Goal: Task Accomplishment & Management: Use online tool/utility

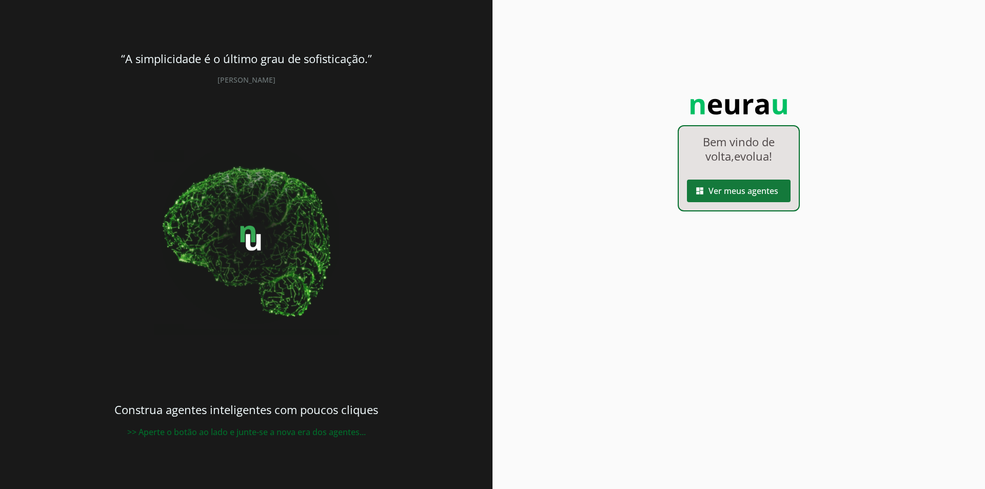
click at [756, 192] on span at bounding box center [739, 191] width 104 height 25
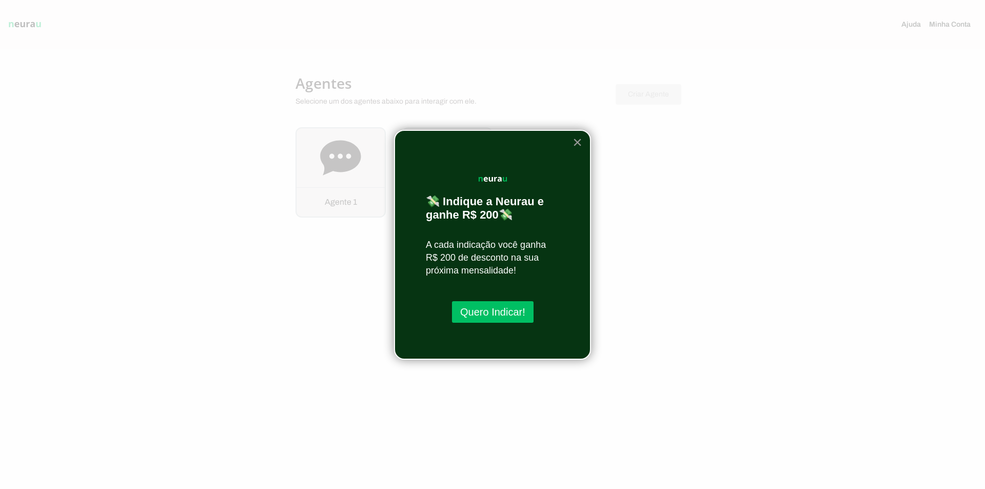
click at [577, 138] on button "×" at bounding box center [577, 142] width 10 height 16
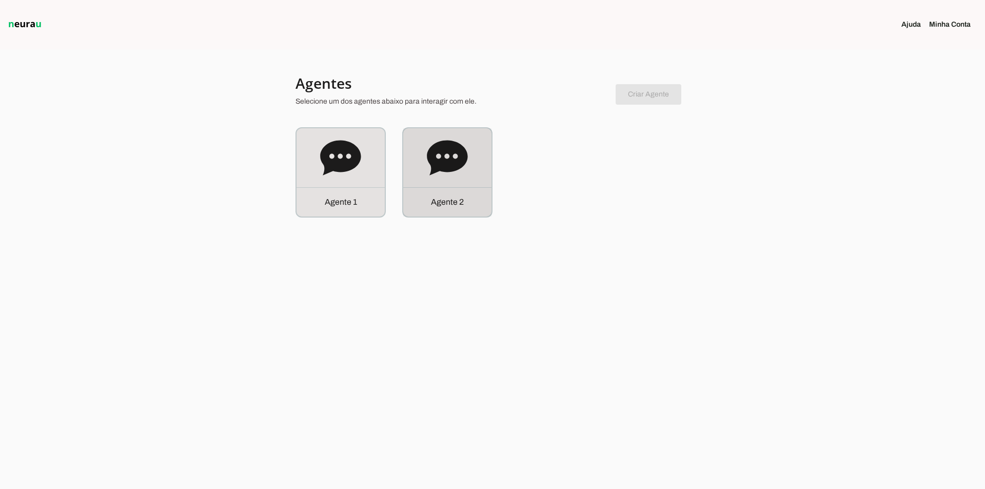
click at [464, 180] on div "Agente 2" at bounding box center [447, 172] width 88 height 88
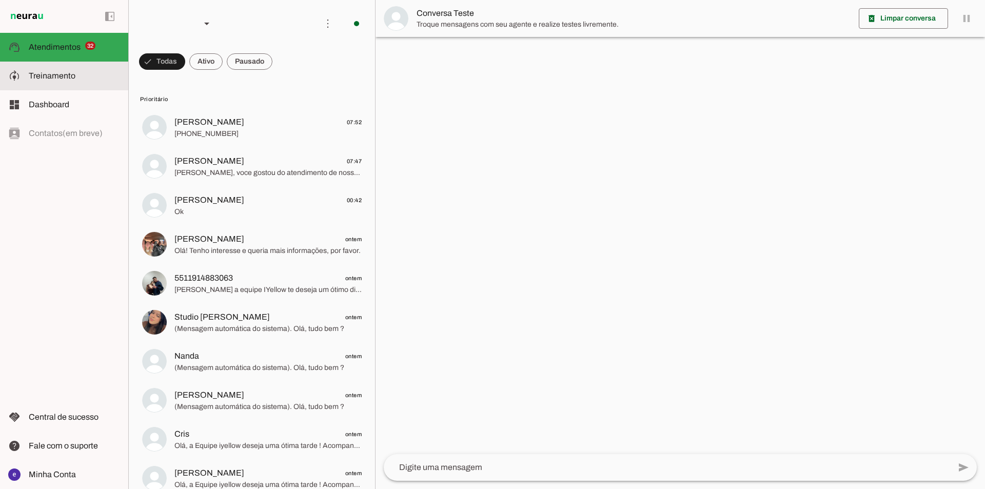
click at [63, 68] on md-item "model_training Treinamento Treinamento" at bounding box center [64, 76] width 128 height 29
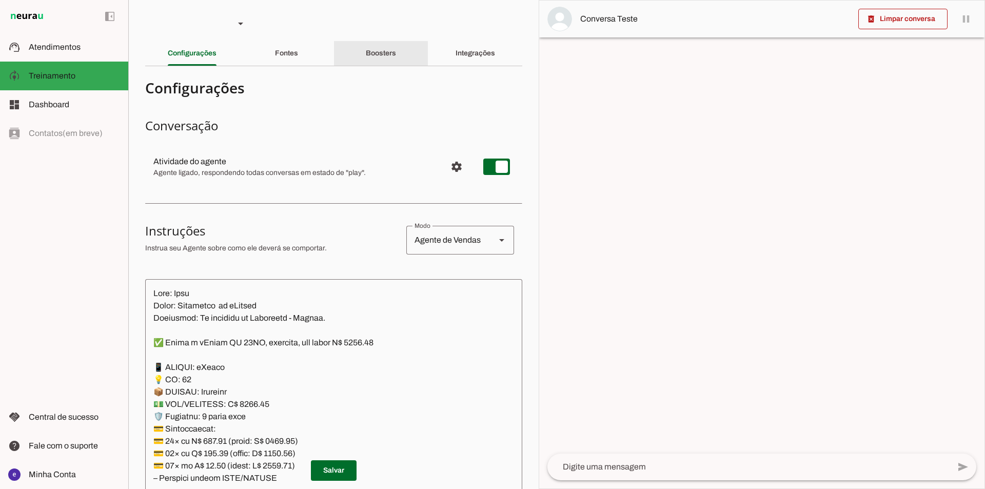
click at [366, 60] on div "Boosters" at bounding box center [381, 53] width 30 height 25
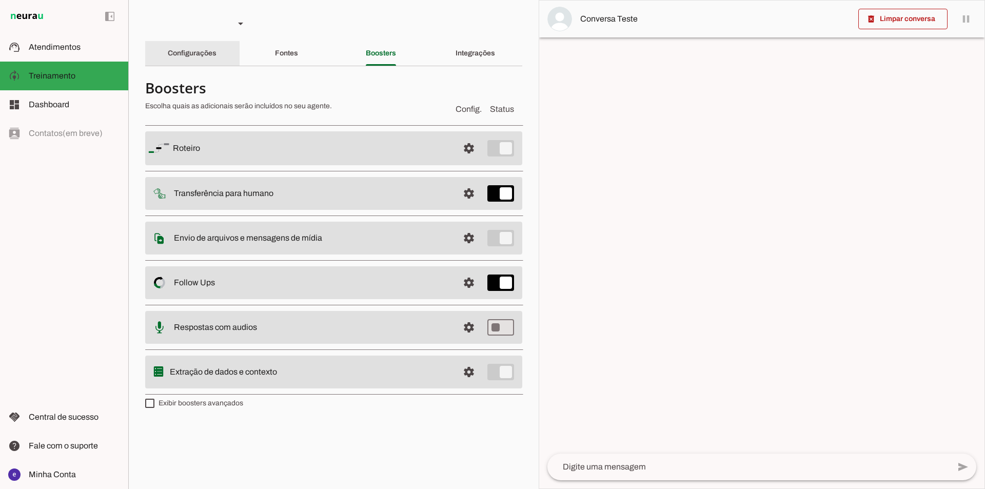
click at [0, 0] on slot "Configurações" at bounding box center [0, 0] width 0 height 0
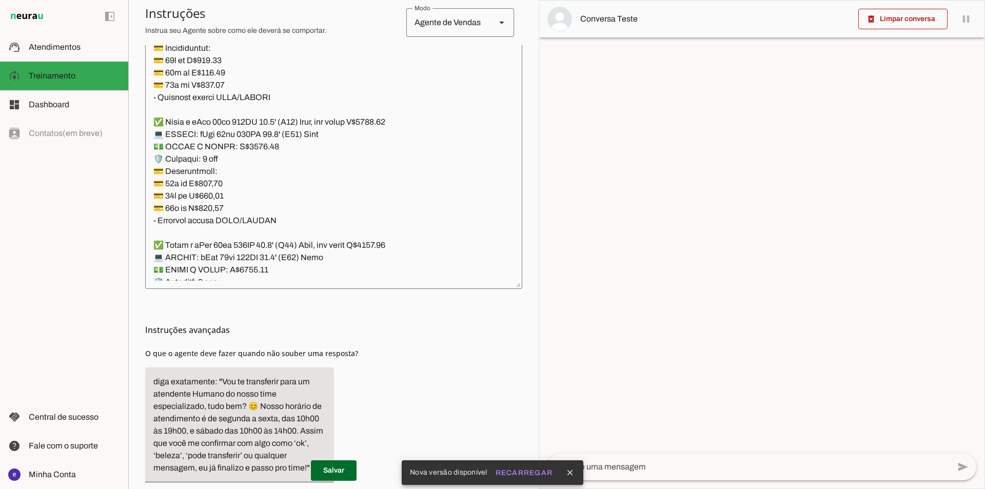
scroll to position [10362, 0]
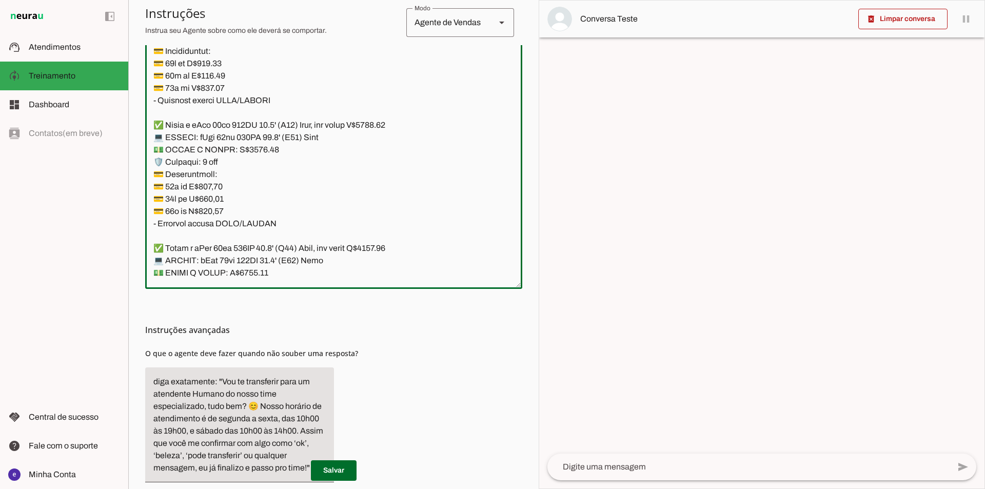
drag, startPoint x: 152, startPoint y: 125, endPoint x: 406, endPoint y: 123, distance: 253.9
click at [406, 123] on textarea at bounding box center [333, 129] width 377 height 301
click at [324, 197] on textarea at bounding box center [333, 129] width 377 height 301
drag, startPoint x: 307, startPoint y: 231, endPoint x: 142, endPoint y: 126, distance: 196.1
click at [142, 126] on section "Agente 1 Agente 2 Criar Agente Você atingiu o limite de IAs Neurau permitidas. …" at bounding box center [333, 244] width 410 height 489
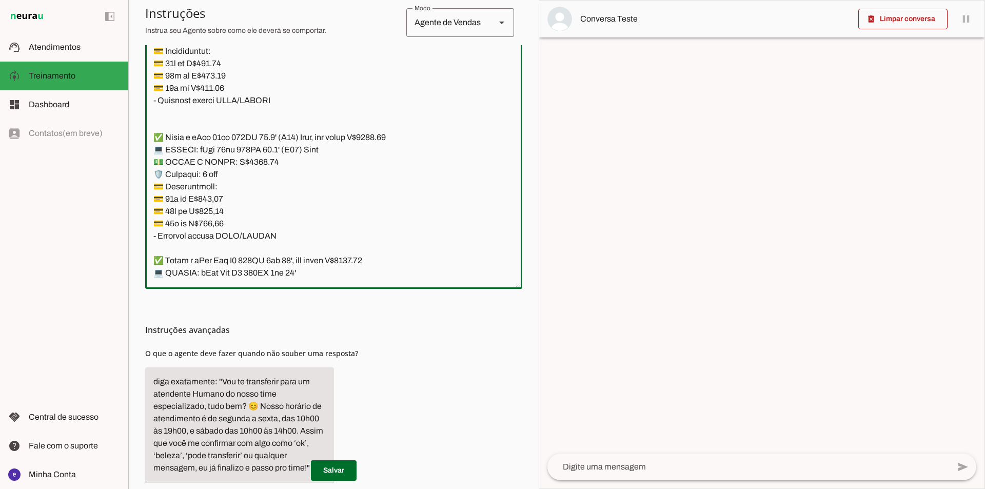
paste textarea "✅ Temos o iPad 11th 128GB 10.9' (A16) Wi-Fi, com preço R$2.500,00 📱 MODELO: iPa…"
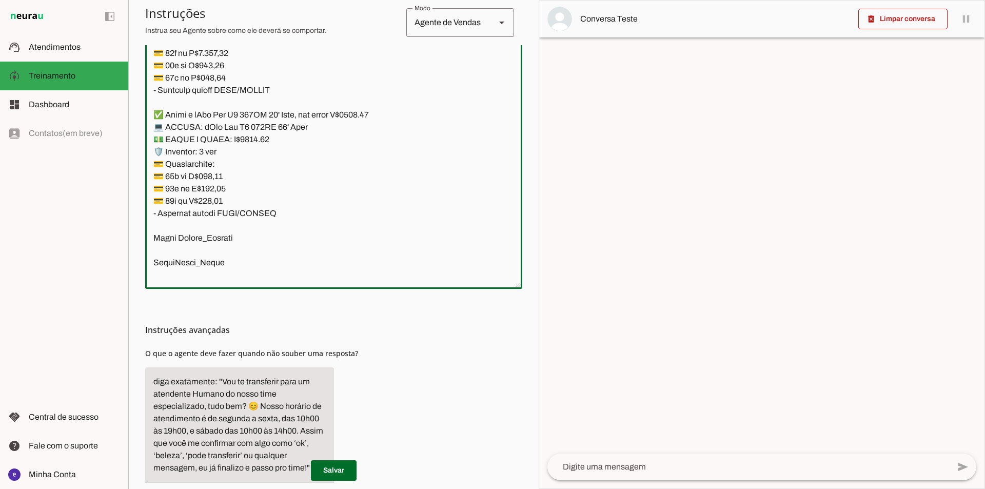
scroll to position [11037, 0]
type textarea "Lore: Ipsu Dolor: Sitametco ad eLitsed Doeiusmod: Te incididu ut Laboreetd - Ma…"
type md-outlined-text-field "Lore: Ipsu Dolor: Sitametco ad eLitsed Doeiusmod: Te incididu ut Laboreetd - Ma…"
click at [342, 459] on span at bounding box center [334, 470] width 46 height 25
